Goal: Task Accomplishment & Management: Use online tool/utility

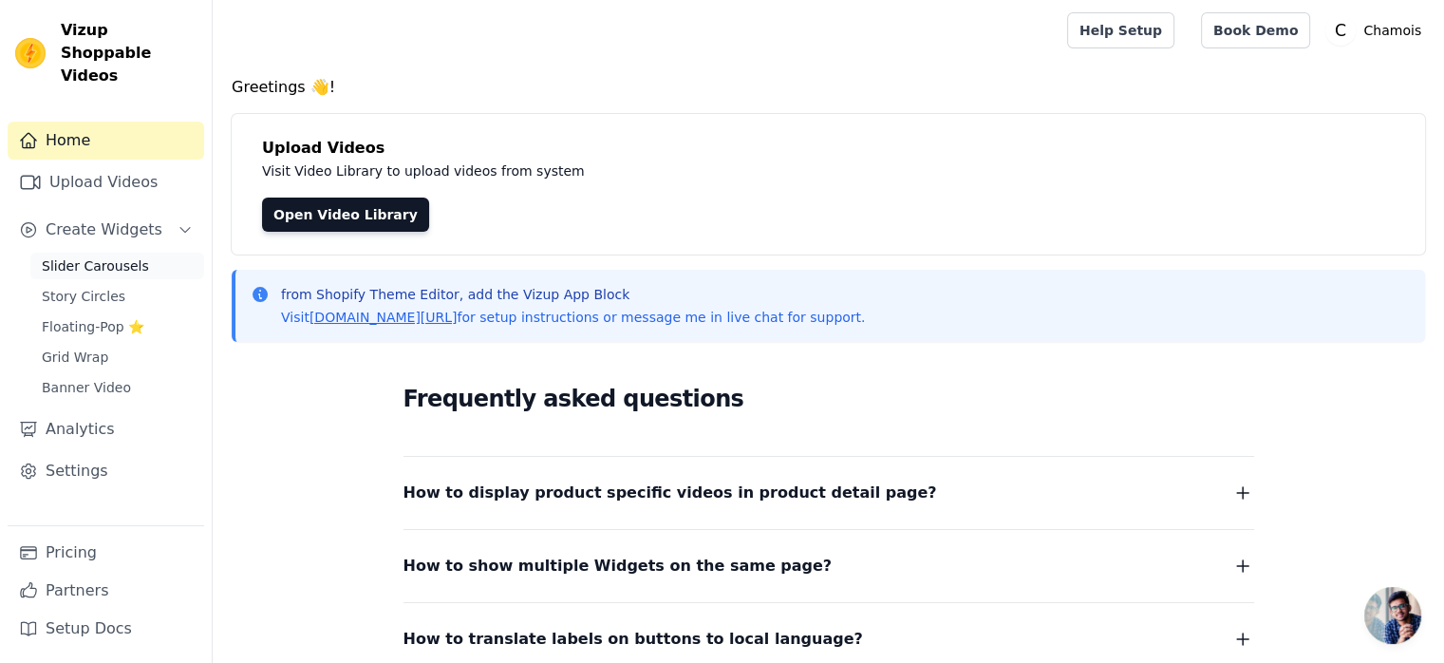
click at [105, 256] on span "Slider Carousels" at bounding box center [95, 265] width 107 height 19
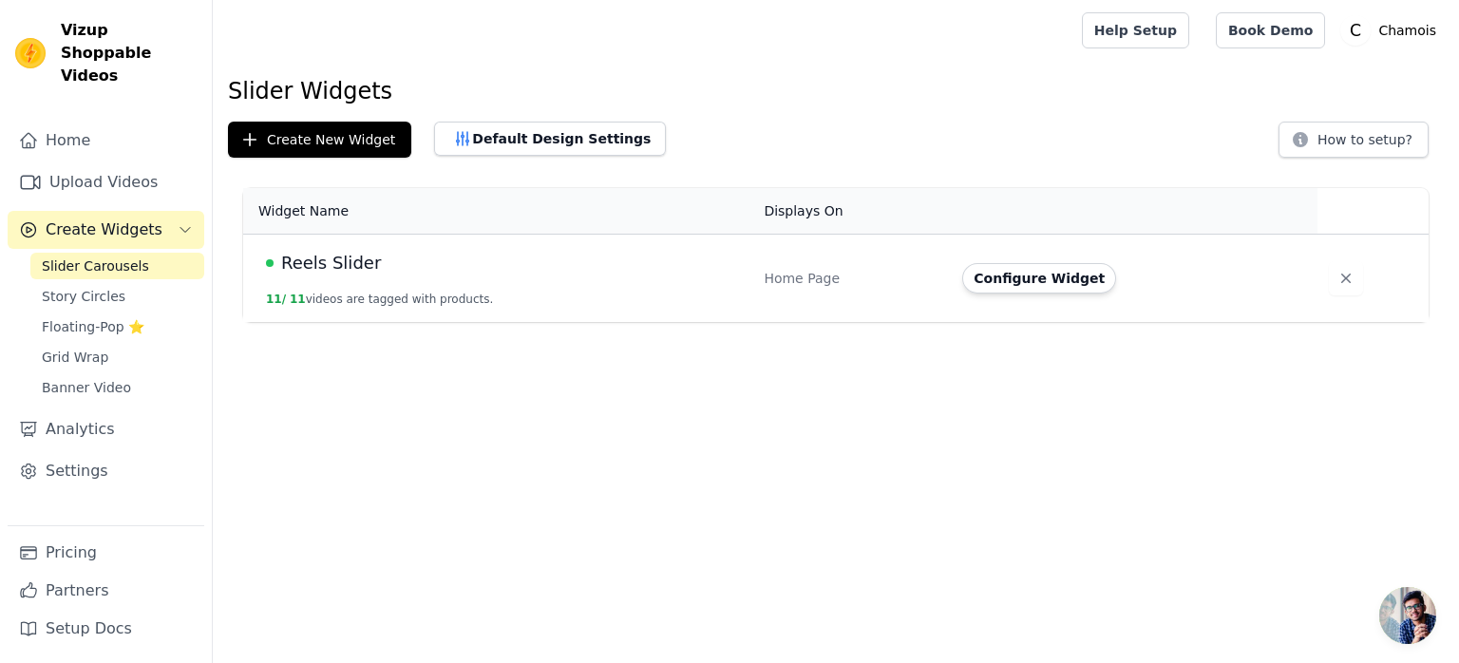
click at [427, 301] on button "11 / 11 videos are tagged with products." at bounding box center [379, 299] width 227 height 15
